Goal: Check status

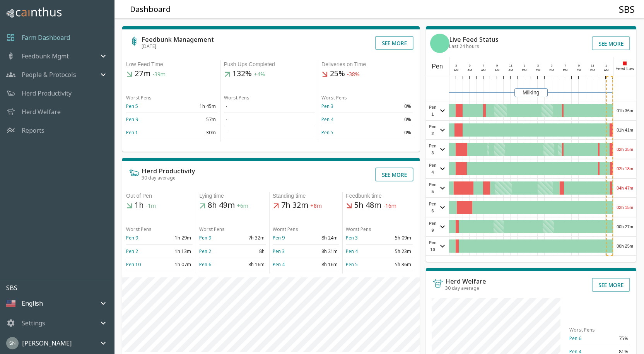
click at [630, 111] on div "01h 36m" at bounding box center [624, 110] width 23 height 19
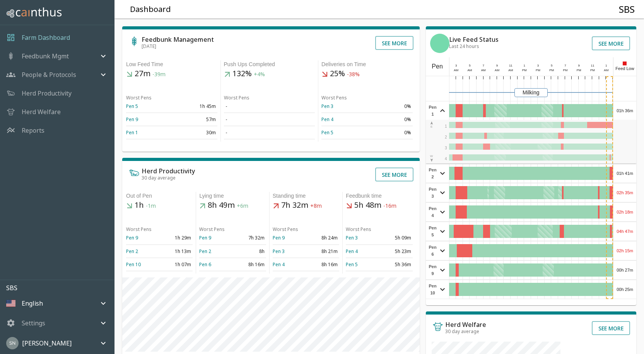
click at [630, 110] on div "01h 36m" at bounding box center [624, 110] width 23 height 19
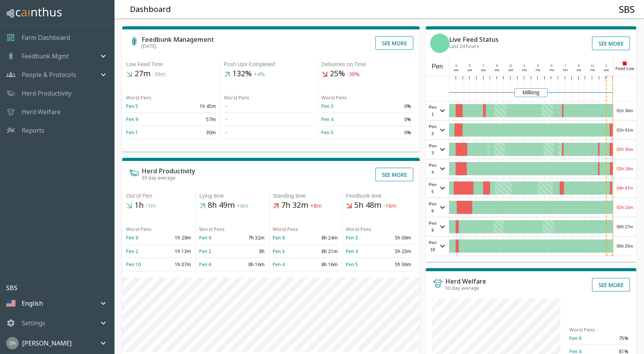
click at [622, 131] on div "01h 41m" at bounding box center [624, 130] width 23 height 19
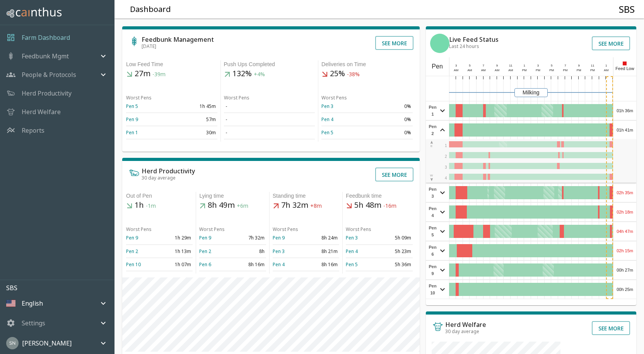
click at [622, 131] on div "01h 41m" at bounding box center [624, 130] width 23 height 19
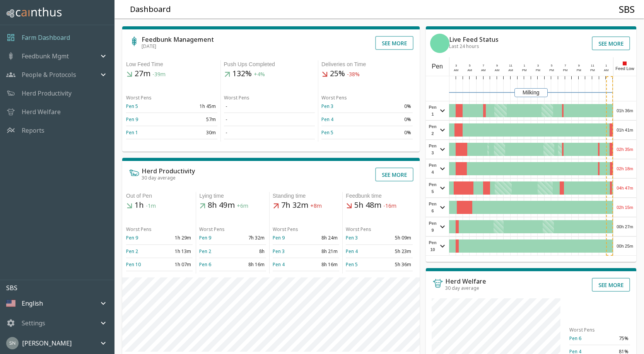
click at [625, 146] on div "02h 35m" at bounding box center [624, 149] width 23 height 19
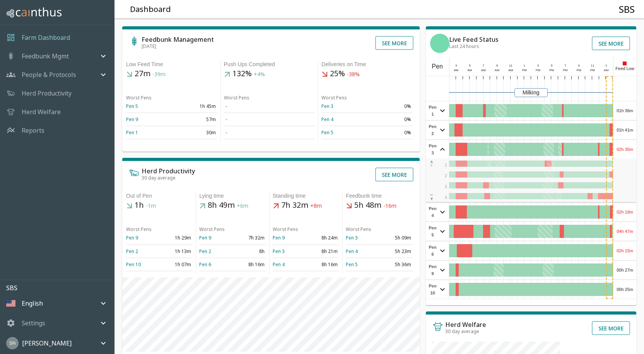
click at [625, 146] on div "02h 35m" at bounding box center [624, 149] width 23 height 19
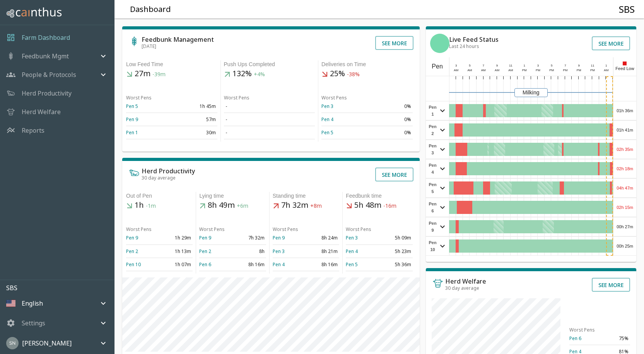
click at [629, 162] on div "02h 18m" at bounding box center [624, 168] width 23 height 19
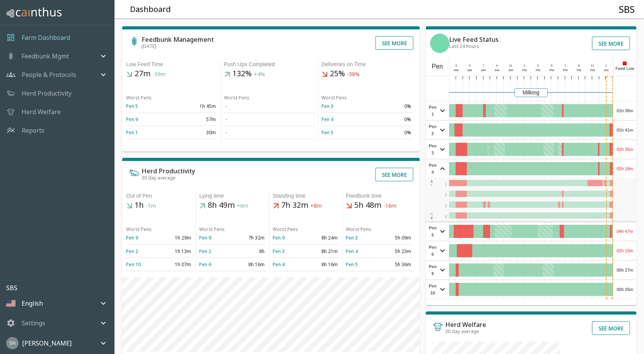
click at [629, 162] on div "02h 18m" at bounding box center [624, 168] width 23 height 19
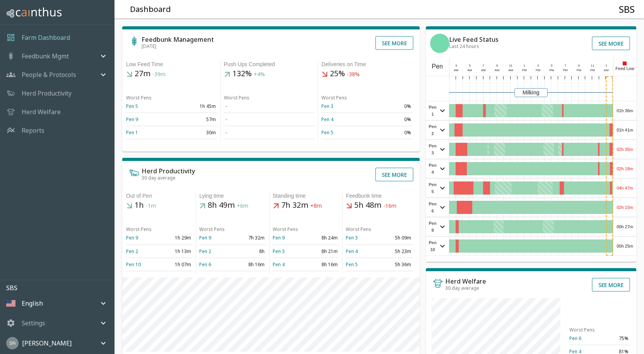
click at [624, 167] on div "02h 18m" at bounding box center [624, 168] width 23 height 19
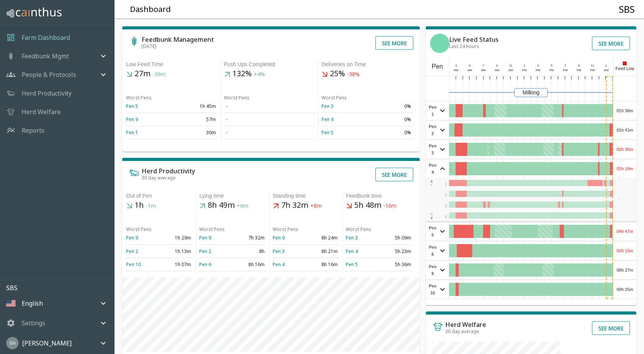
click at [624, 167] on div "02h 18m" at bounding box center [624, 168] width 23 height 19
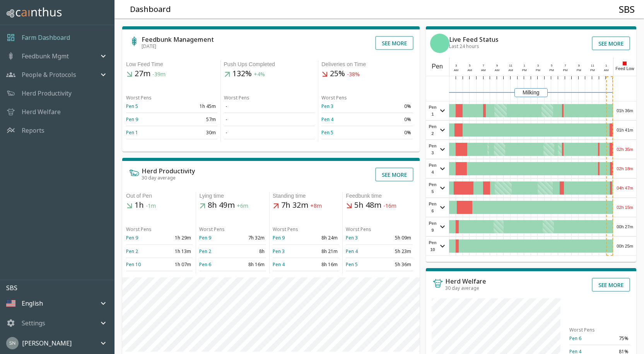
click at [625, 150] on div "02h 35m" at bounding box center [624, 149] width 23 height 19
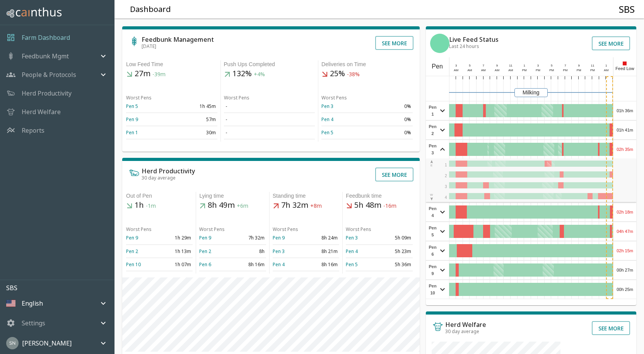
click at [625, 150] on div "02h 35m" at bounding box center [624, 149] width 23 height 19
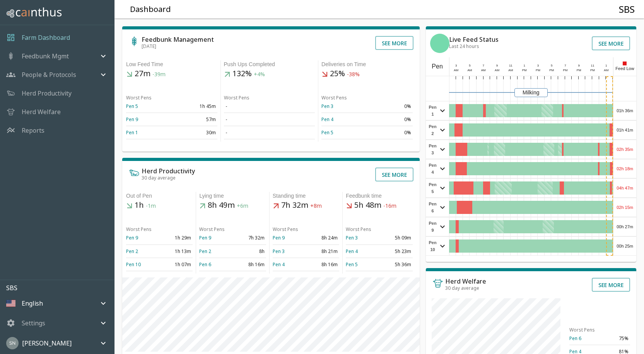
click at [628, 171] on div "02h 18m" at bounding box center [624, 168] width 23 height 19
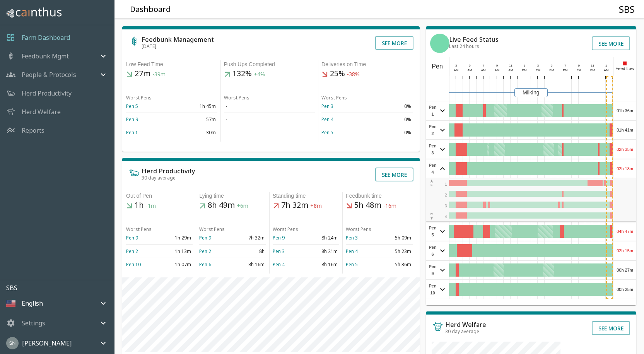
click at [628, 171] on div "02h 18m" at bounding box center [624, 168] width 23 height 19
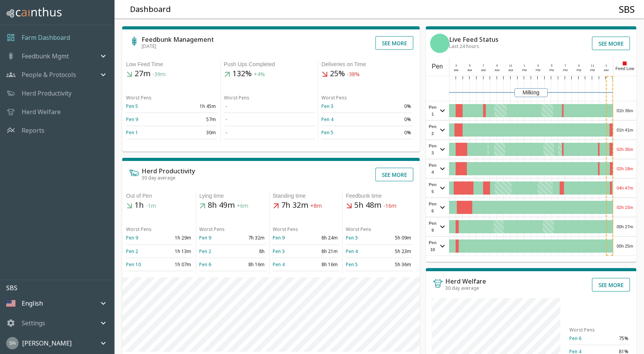
click at [625, 188] on div "04h 47m" at bounding box center [624, 188] width 23 height 19
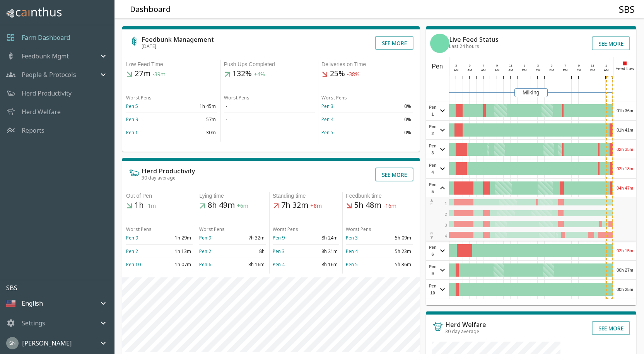
click at [625, 188] on div "04h 47m" at bounding box center [624, 188] width 23 height 19
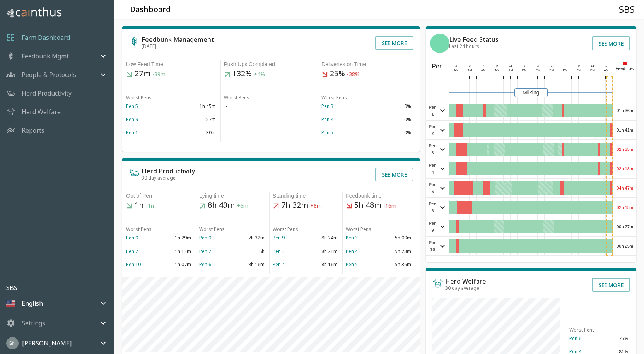
click at [623, 207] on div "02h 15m" at bounding box center [624, 207] width 23 height 19
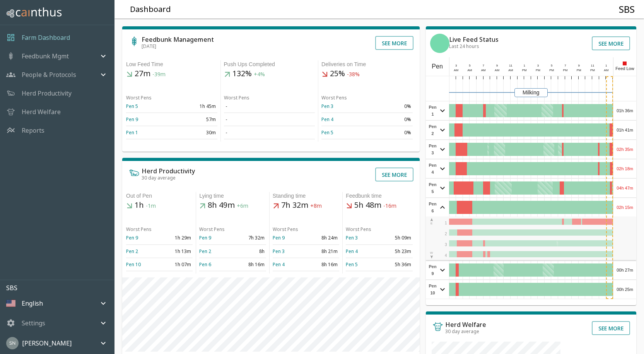
click at [623, 207] on div "02h 15m" at bounding box center [624, 207] width 23 height 19
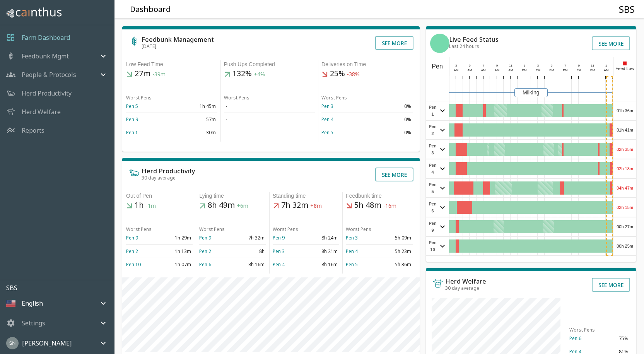
click at [625, 229] on div "00h 27m" at bounding box center [624, 226] width 23 height 19
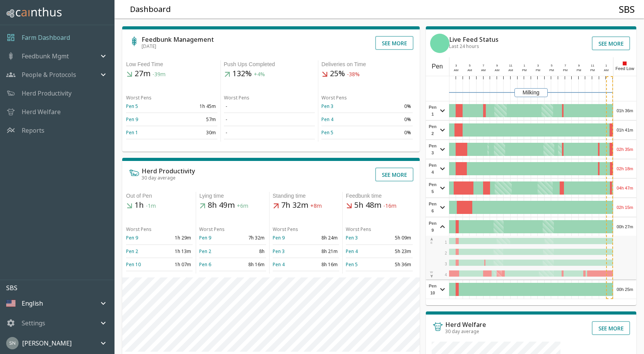
click at [626, 228] on div "00h 27m" at bounding box center [624, 226] width 23 height 19
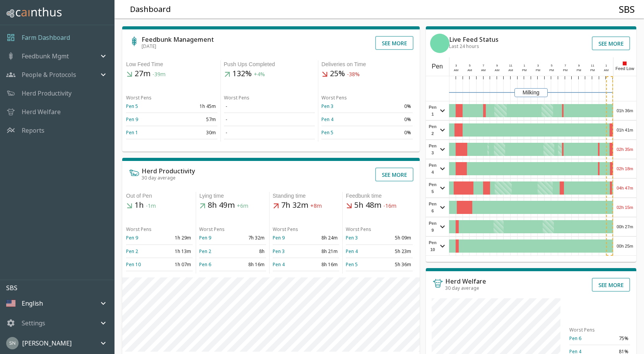
click at [625, 245] on div "00h 25m" at bounding box center [624, 246] width 23 height 19
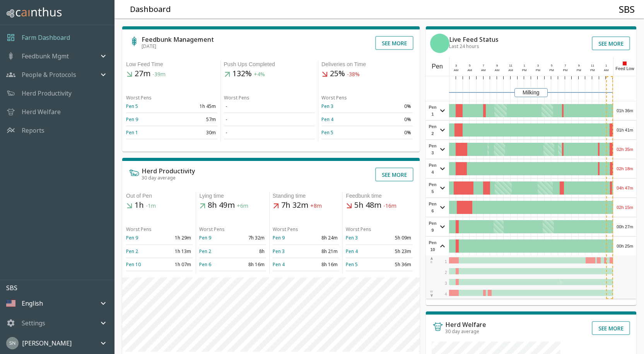
click at [625, 244] on div "00h 25m" at bounding box center [624, 246] width 23 height 19
